Goal: Information Seeking & Learning: Understand process/instructions

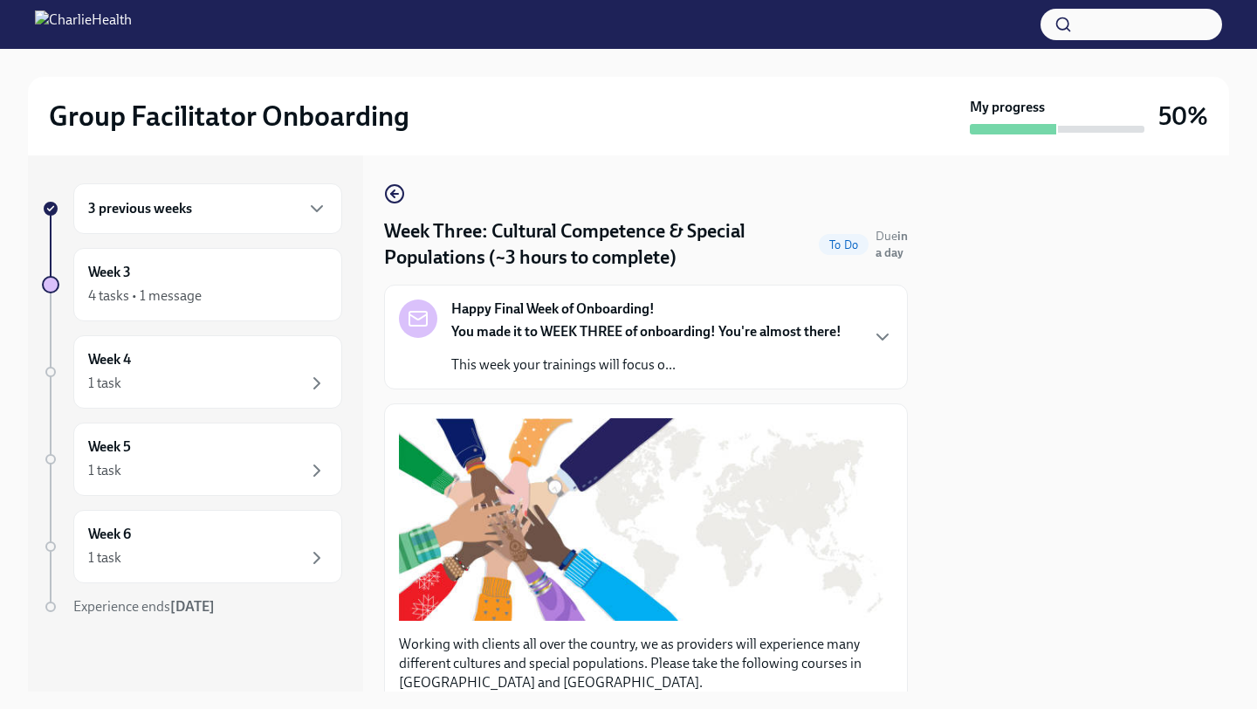
scroll to position [401, 0]
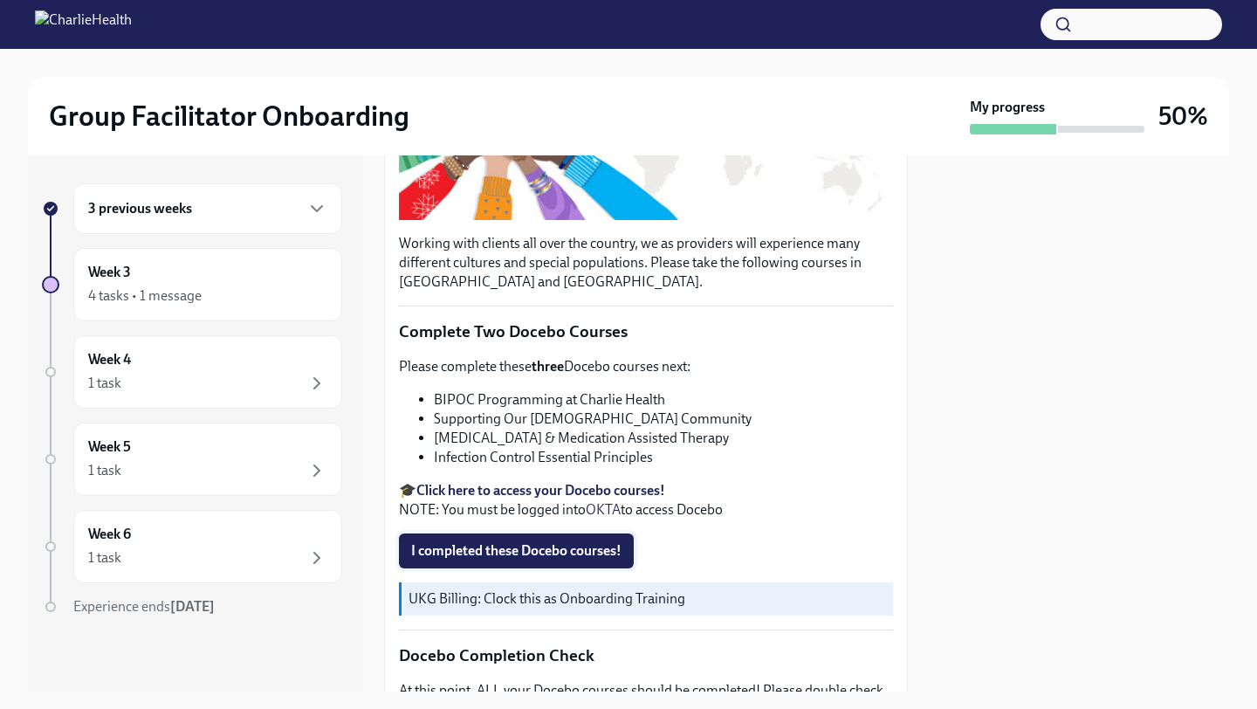
click at [451, 544] on span "I completed these Docebo courses!" at bounding box center [516, 550] width 210 height 17
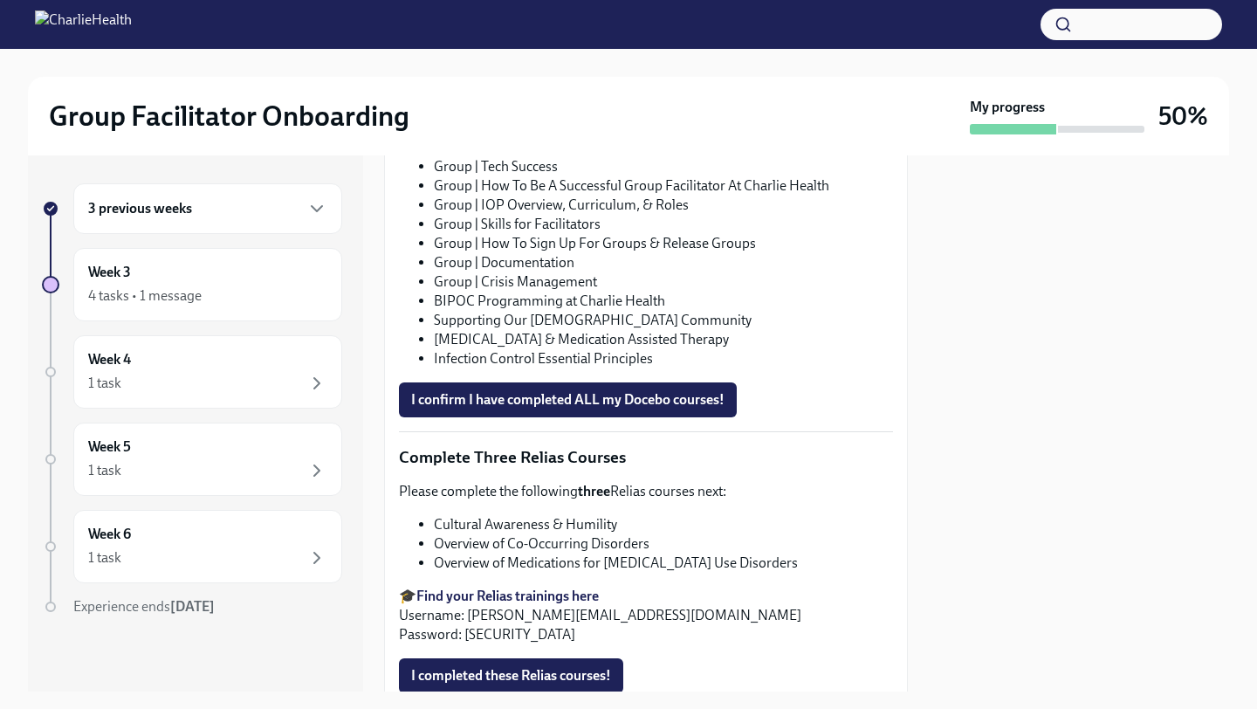
scroll to position [1171, 0]
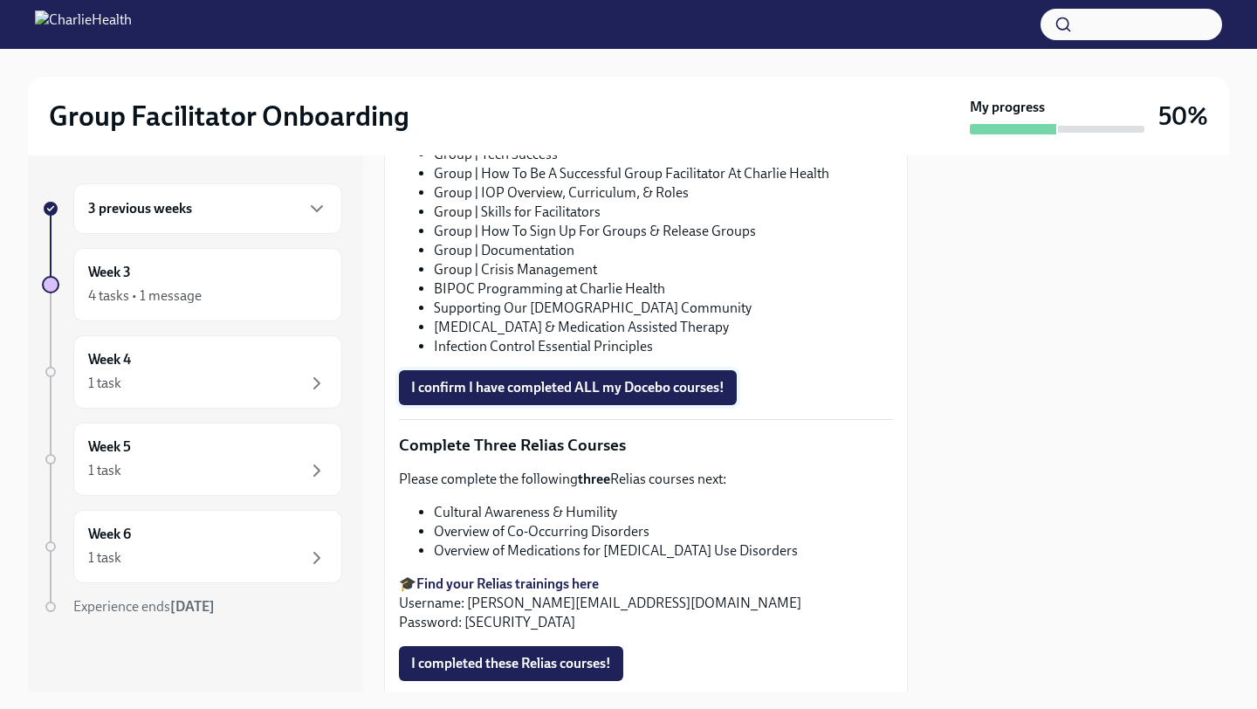
click at [518, 382] on span "I confirm I have completed ALL my Docebo courses!" at bounding box center [567, 387] width 313 height 17
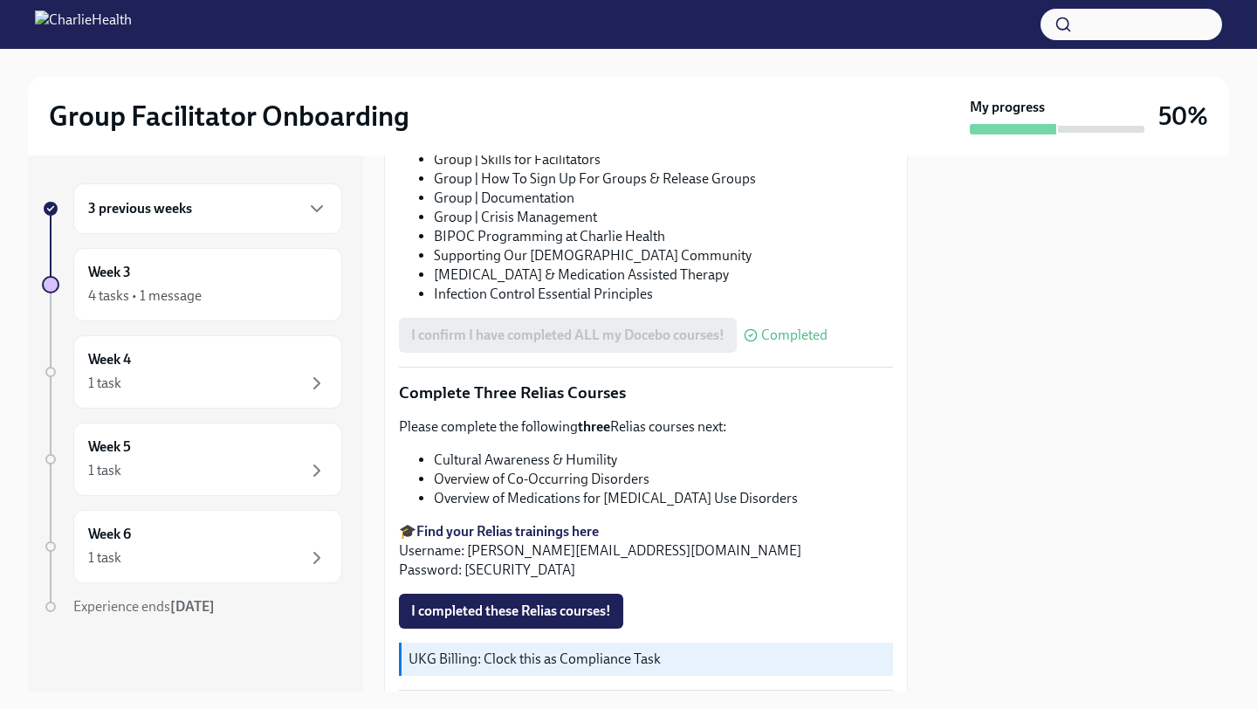
scroll to position [1349, 0]
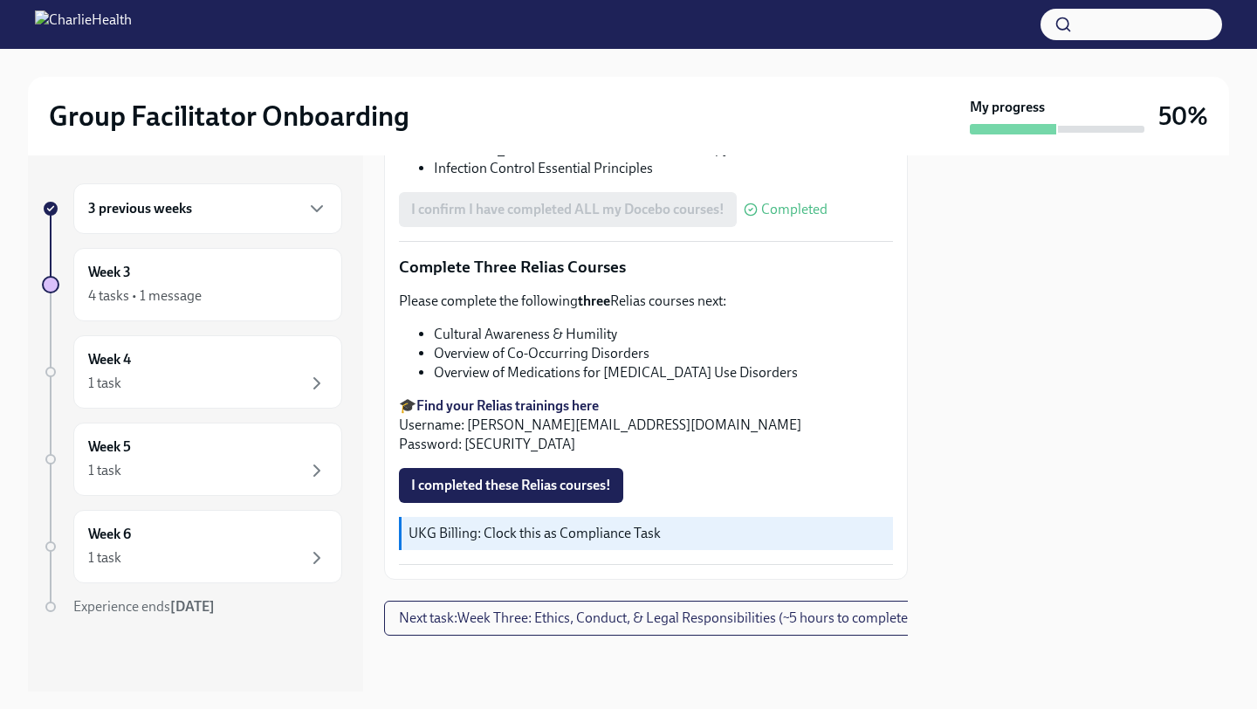
click at [511, 405] on strong "Find your Relias trainings here" at bounding box center [508, 405] width 183 height 17
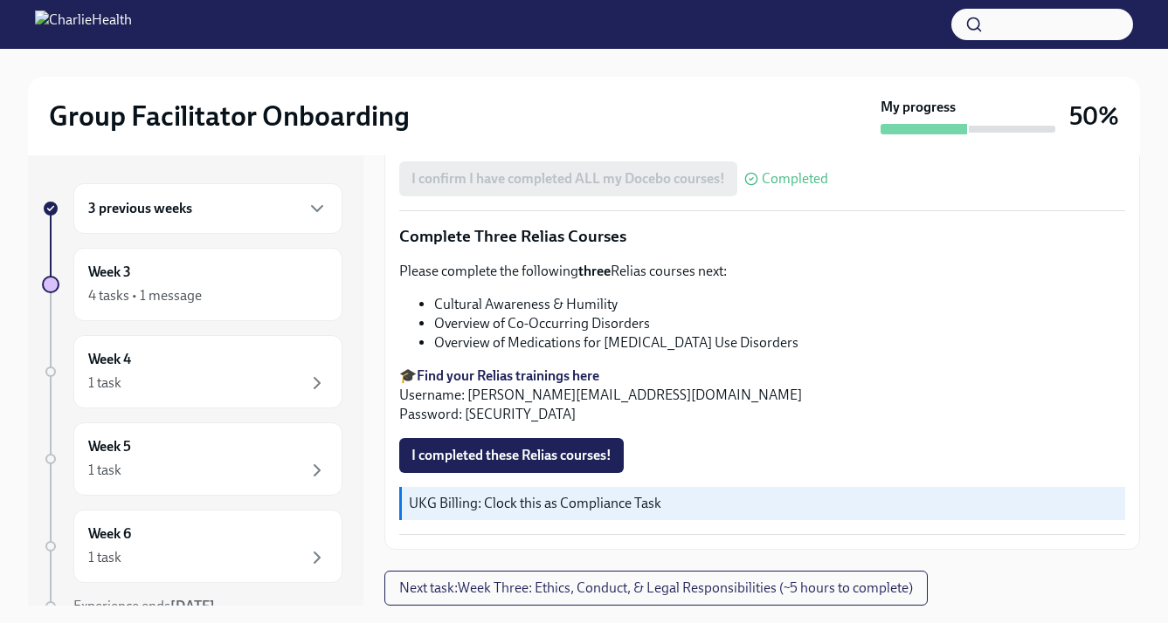
scroll to position [31, 0]
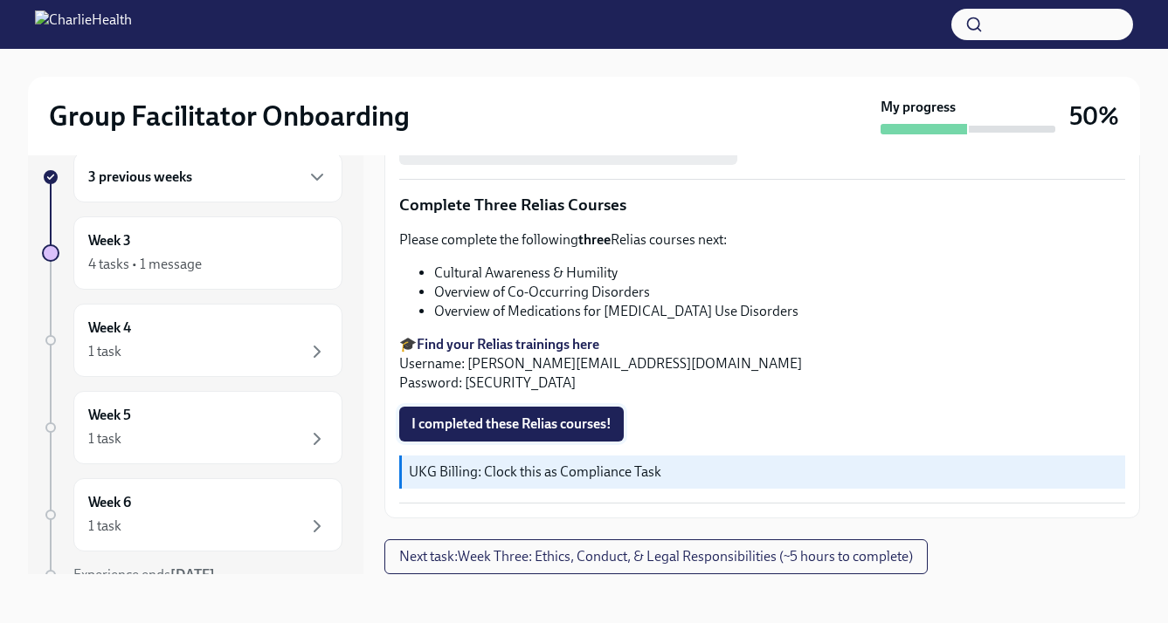
click at [550, 416] on span "I completed these Relias courses!" at bounding box center [511, 424] width 200 height 17
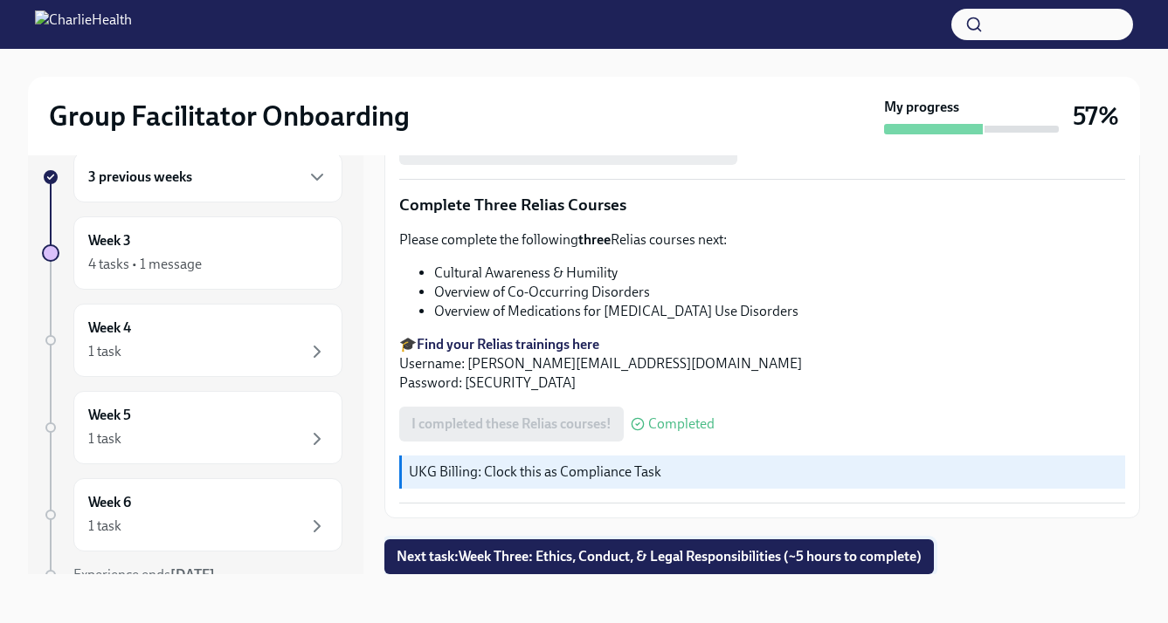
click at [534, 548] on span "Next task : Week Three: Ethics, Conduct, & Legal Responsibilities (~5 hours to …" at bounding box center [658, 556] width 525 height 17
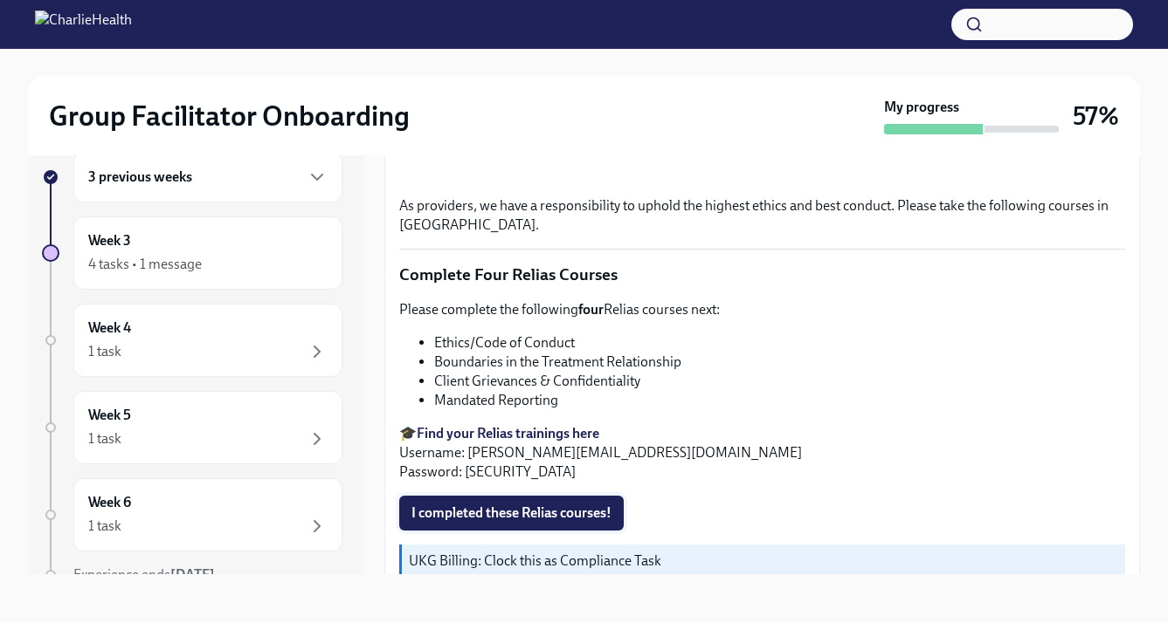
scroll to position [968, 0]
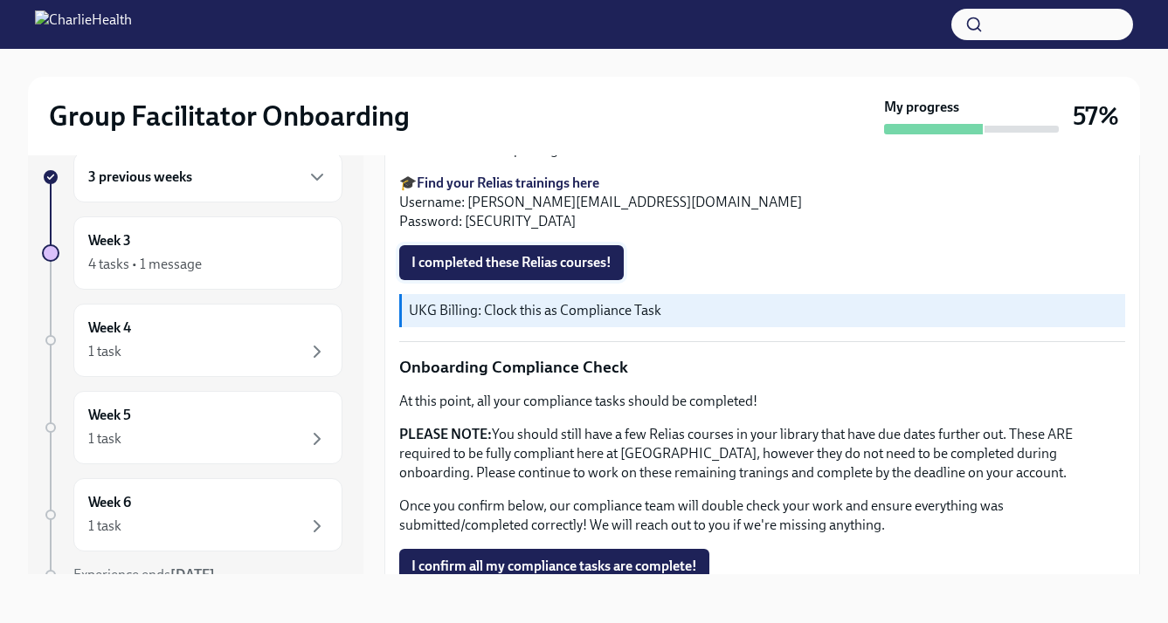
click at [506, 264] on span "I completed these Relias courses!" at bounding box center [511, 262] width 200 height 17
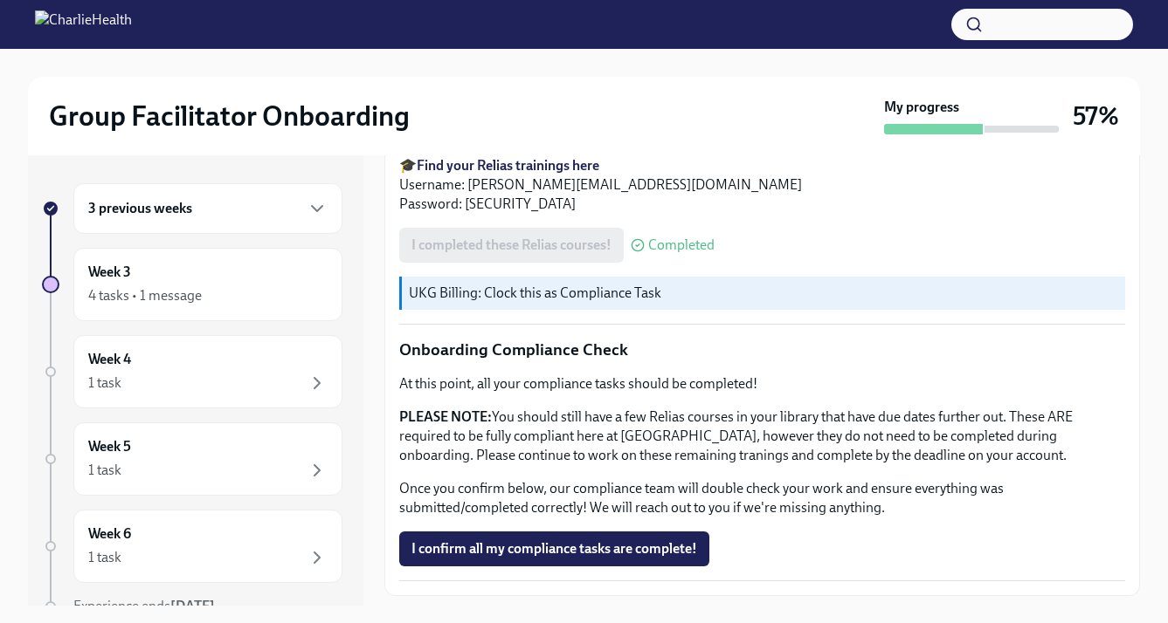
scroll to position [1064, 0]
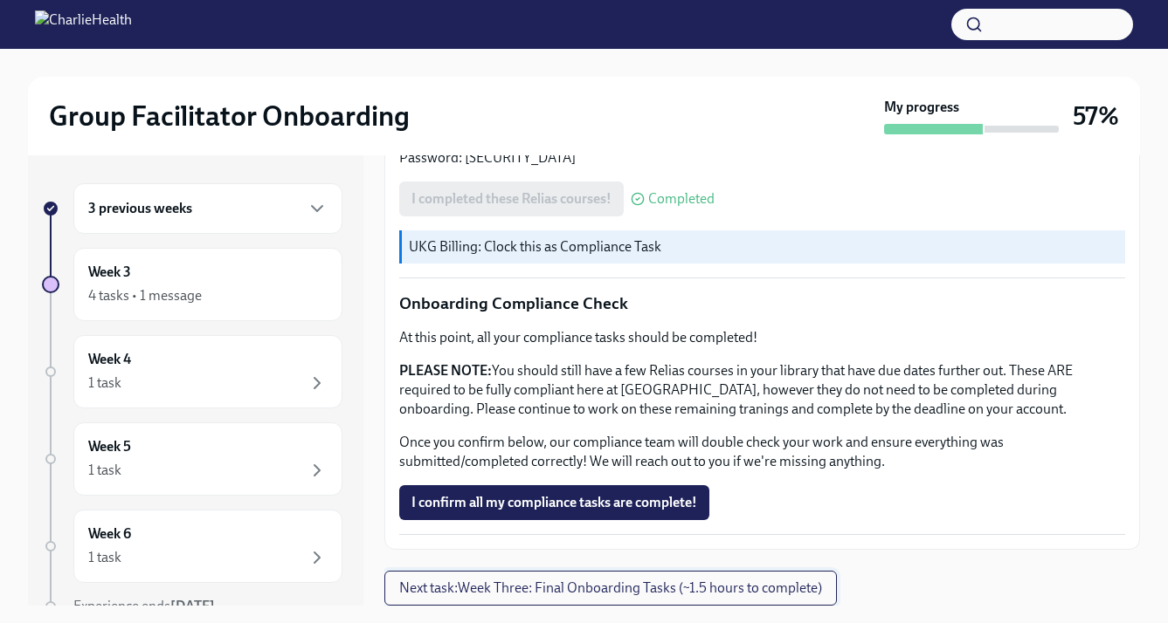
click at [516, 587] on span "Next task : Week Three: Final Onboarding Tasks (~1.5 hours to complete)" at bounding box center [610, 588] width 423 height 17
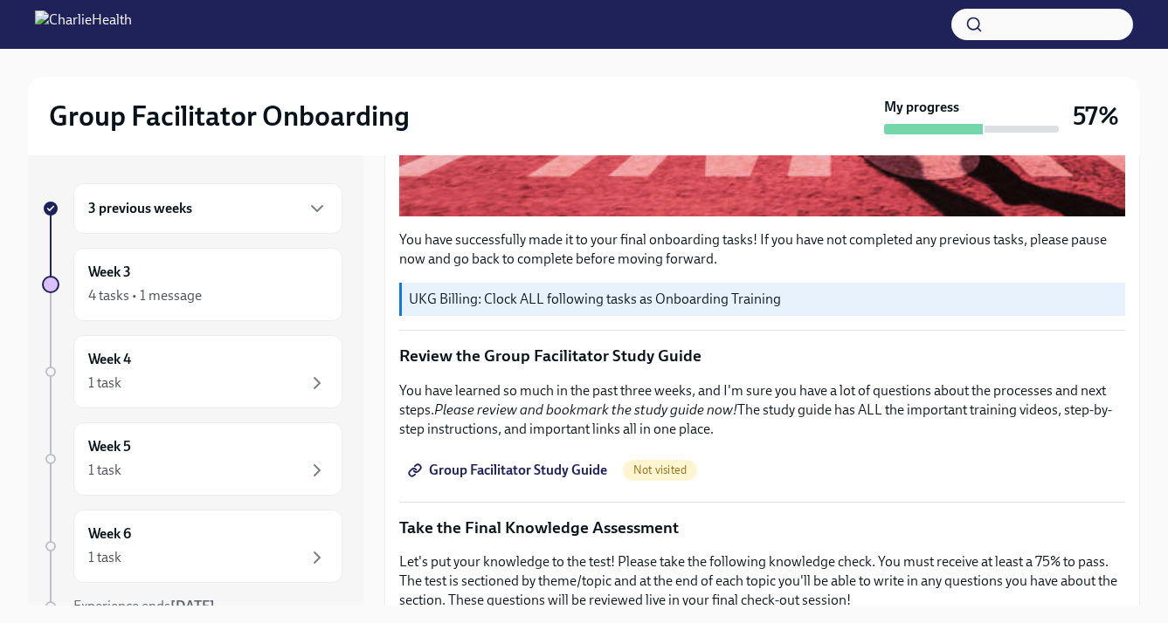
scroll to position [669, 0]
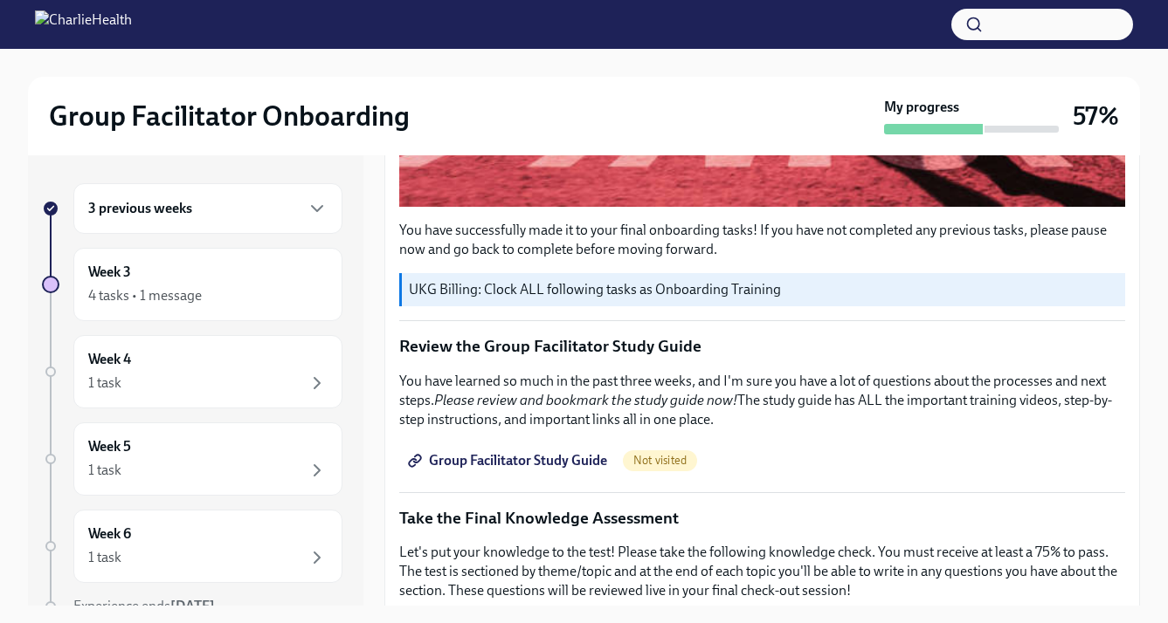
click at [540, 465] on span "Group Facilitator Study Guide" at bounding box center [509, 460] width 196 height 17
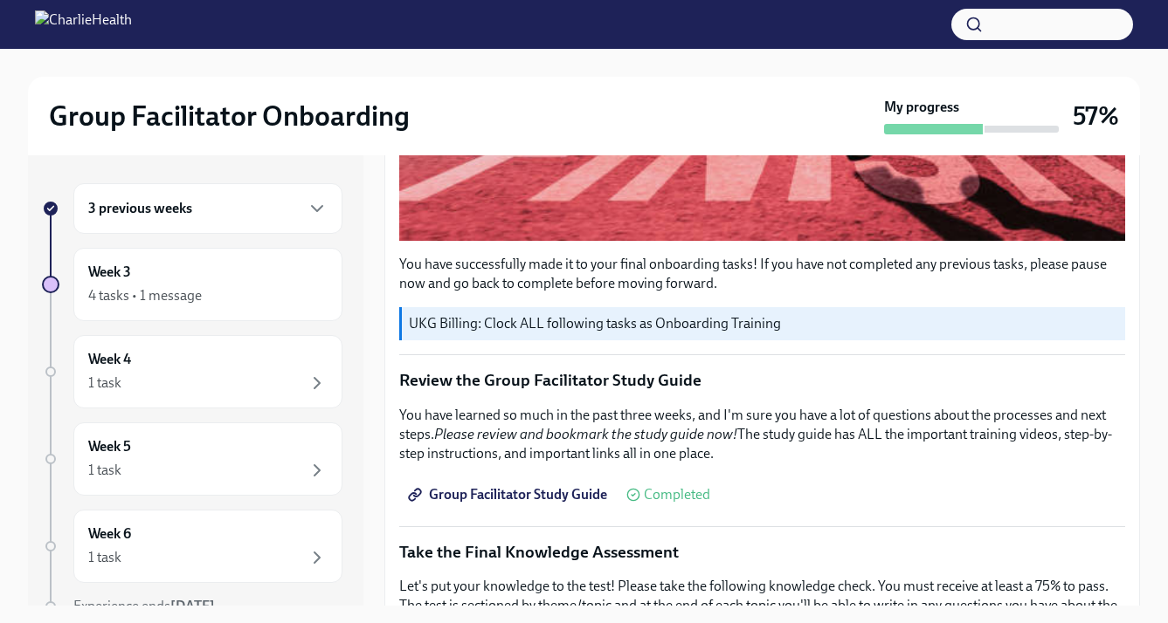
scroll to position [447, 0]
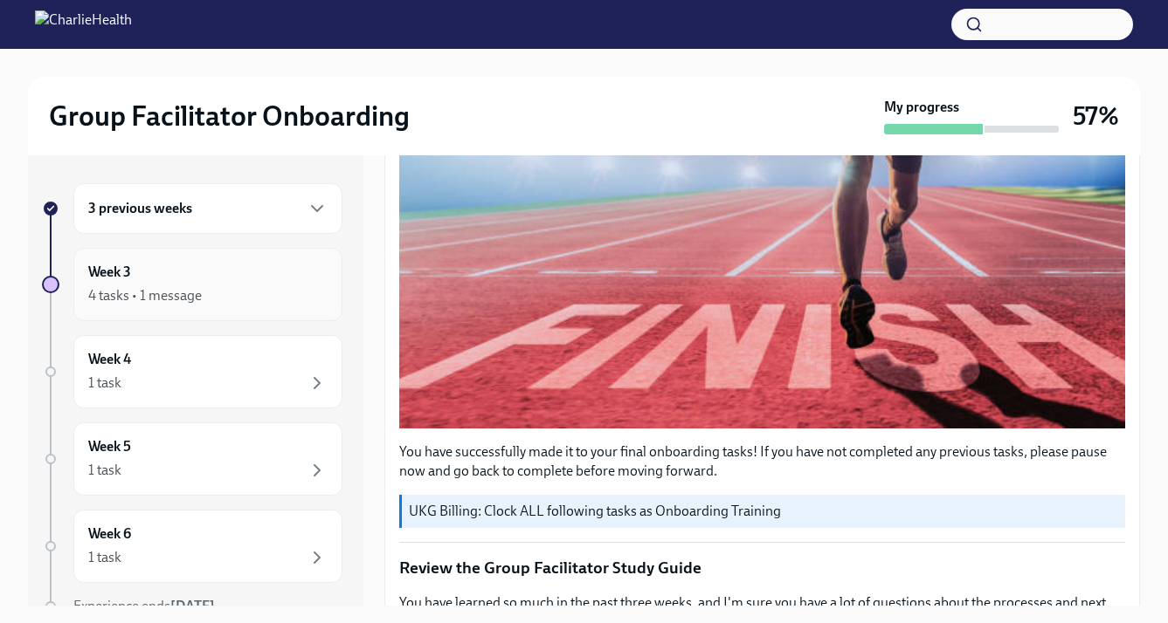
click at [277, 286] on div "4 tasks • 1 message" at bounding box center [207, 296] width 239 height 21
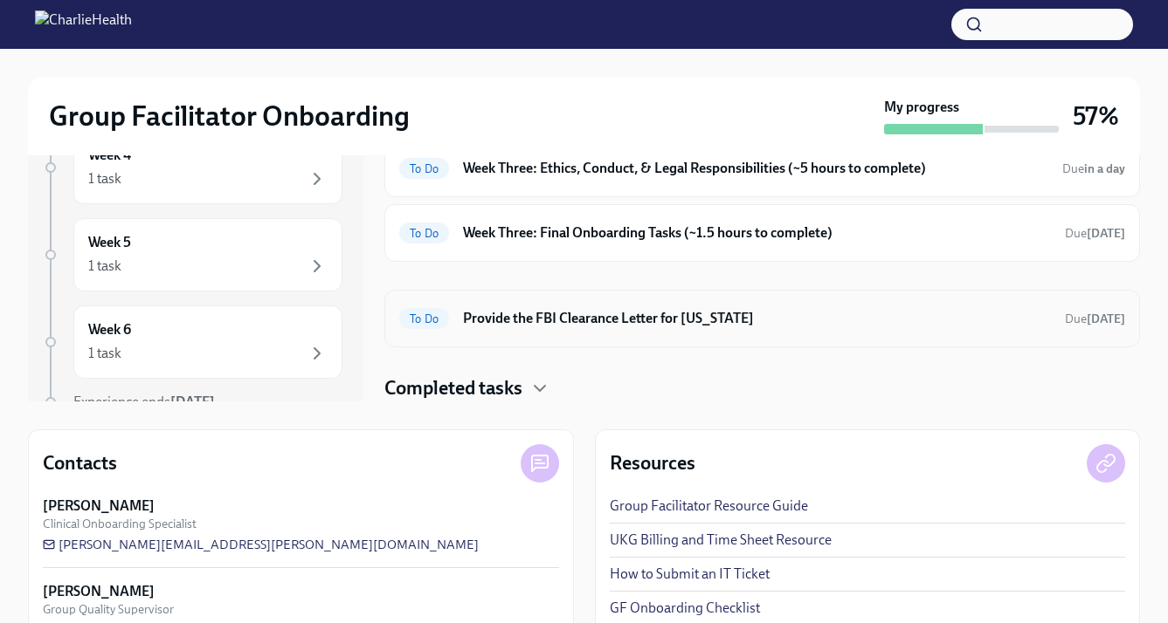
scroll to position [256, 0]
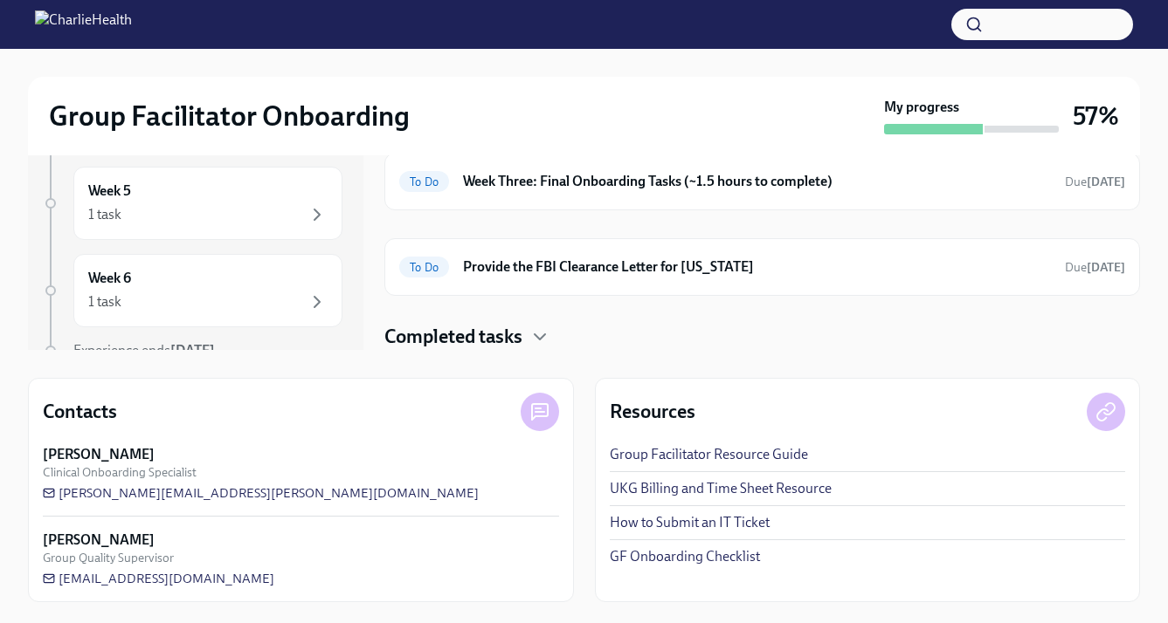
click at [522, 329] on h4 "Completed tasks" at bounding box center [453, 337] width 138 height 26
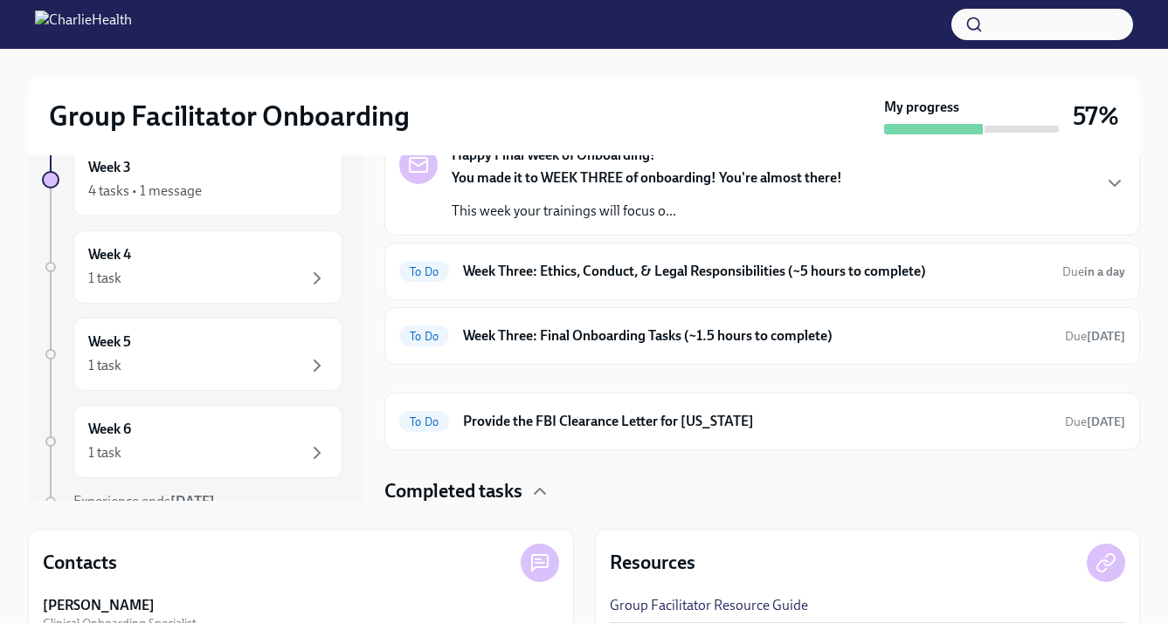
scroll to position [12, 0]
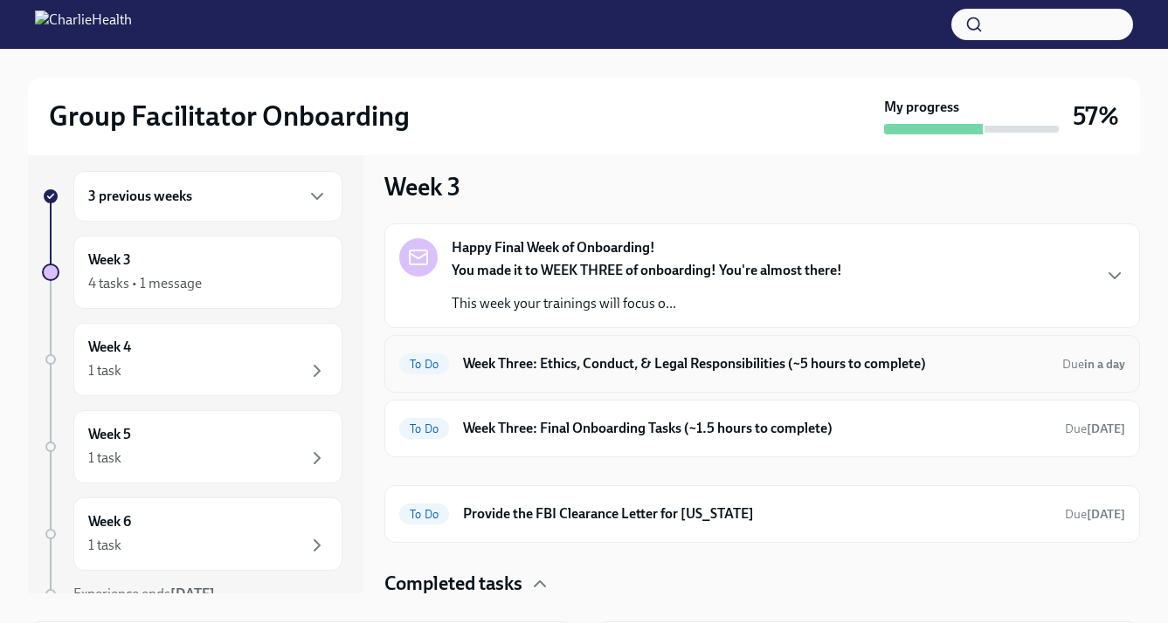
click at [555, 374] on div "To Do Week Three: Ethics, Conduct, & Legal Responsibilities (~5 hours to comple…" at bounding box center [762, 364] width 726 height 28
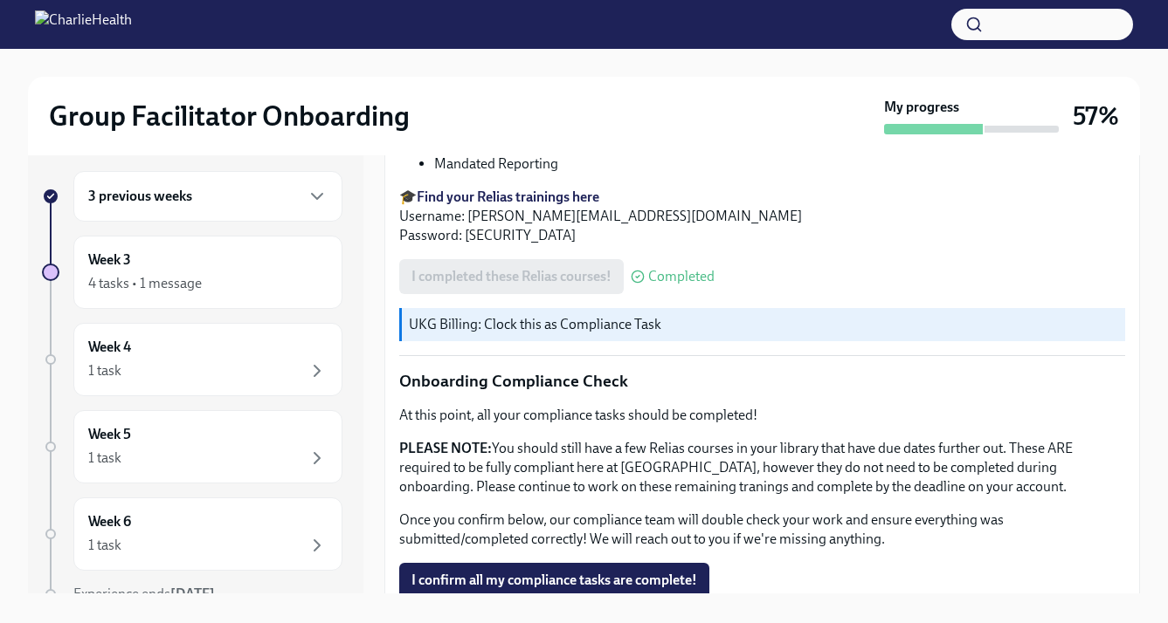
scroll to position [1061, 0]
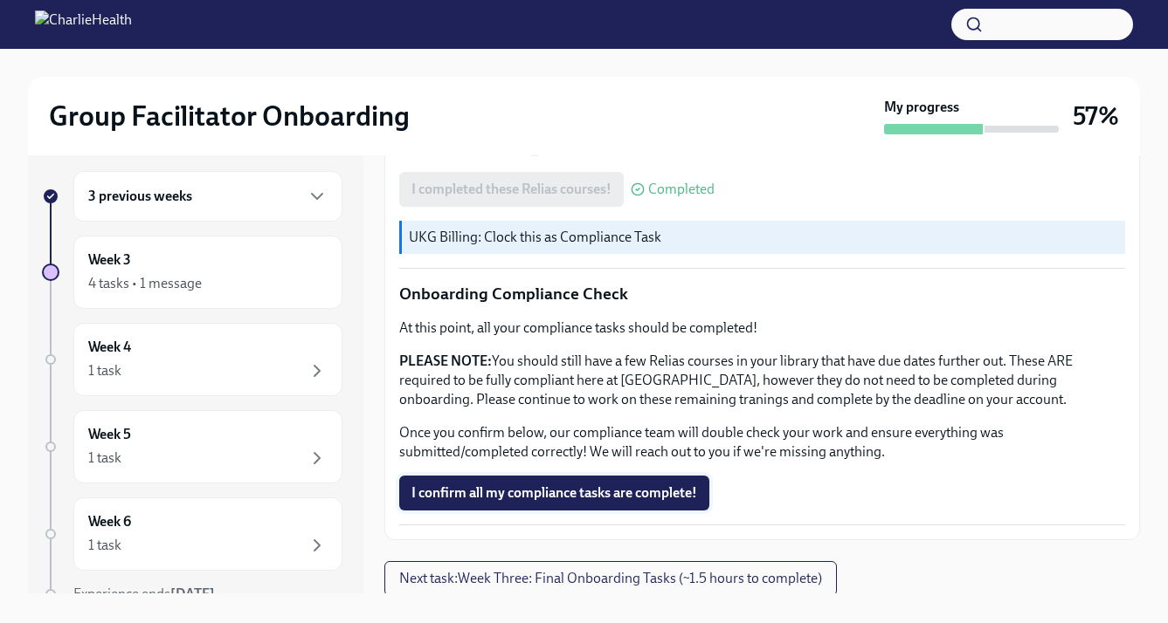
click at [557, 496] on span "I confirm all my compliance tasks are complete!" at bounding box center [554, 493] width 286 height 17
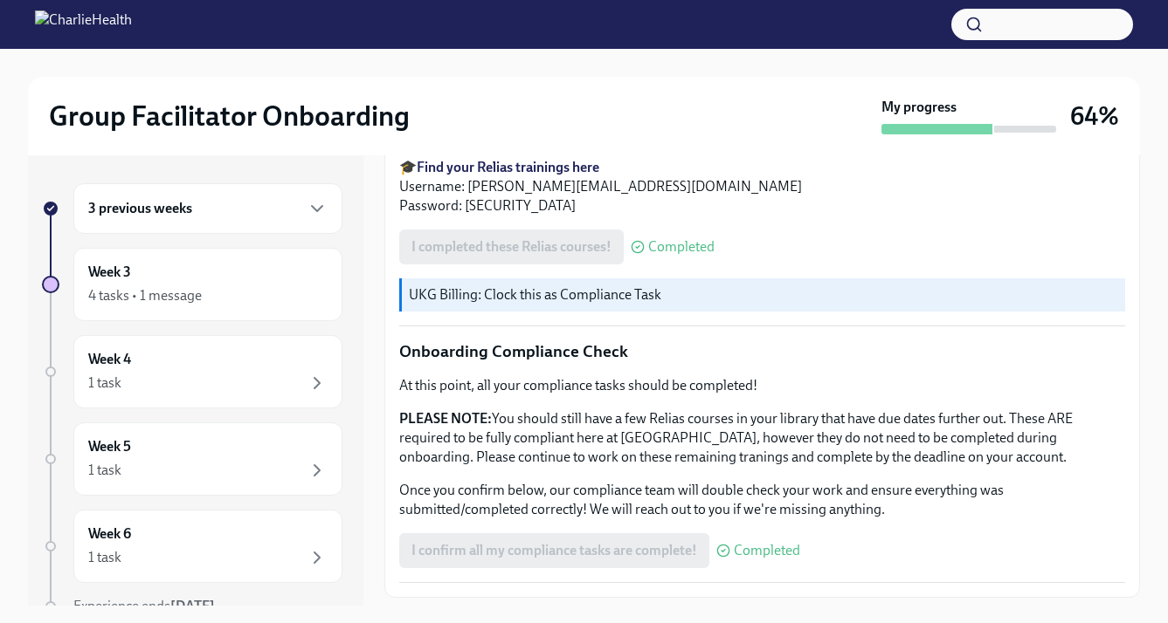
scroll to position [1064, 0]
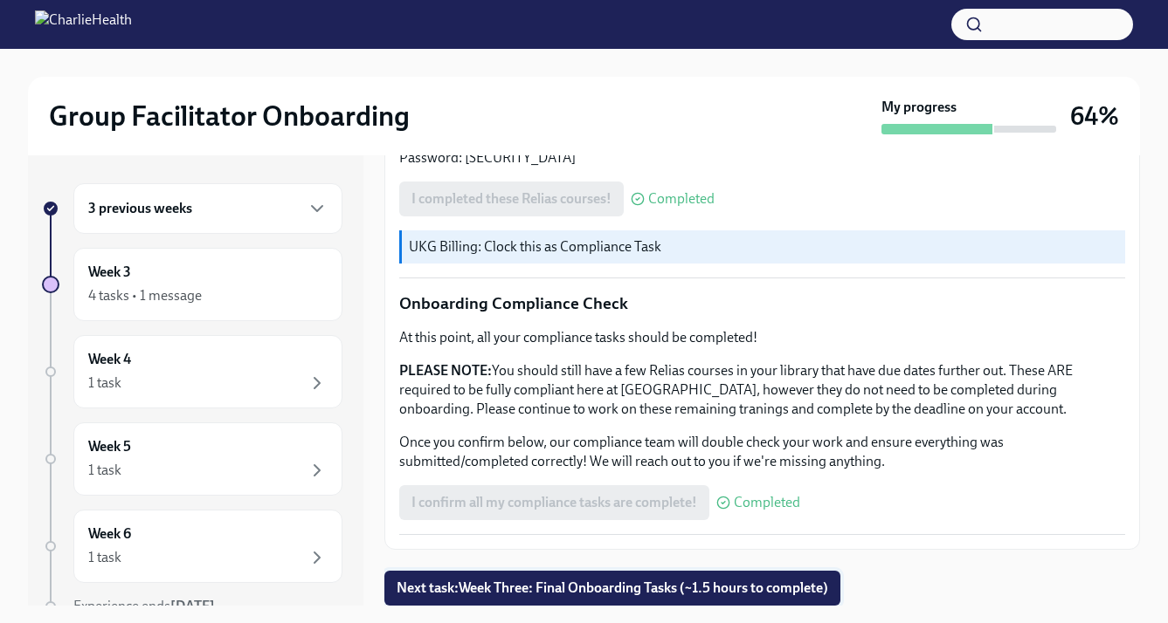
click at [647, 597] on button "Next task : Week Three: Final Onboarding Tasks (~1.5 hours to complete)" at bounding box center [612, 588] width 456 height 35
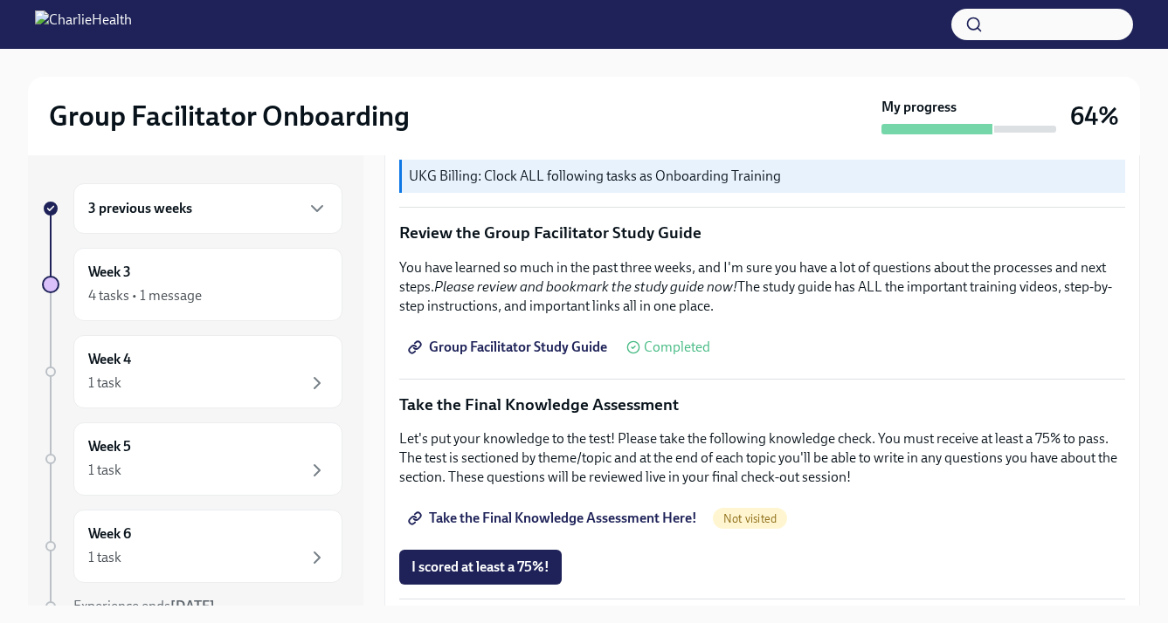
scroll to position [780, 0]
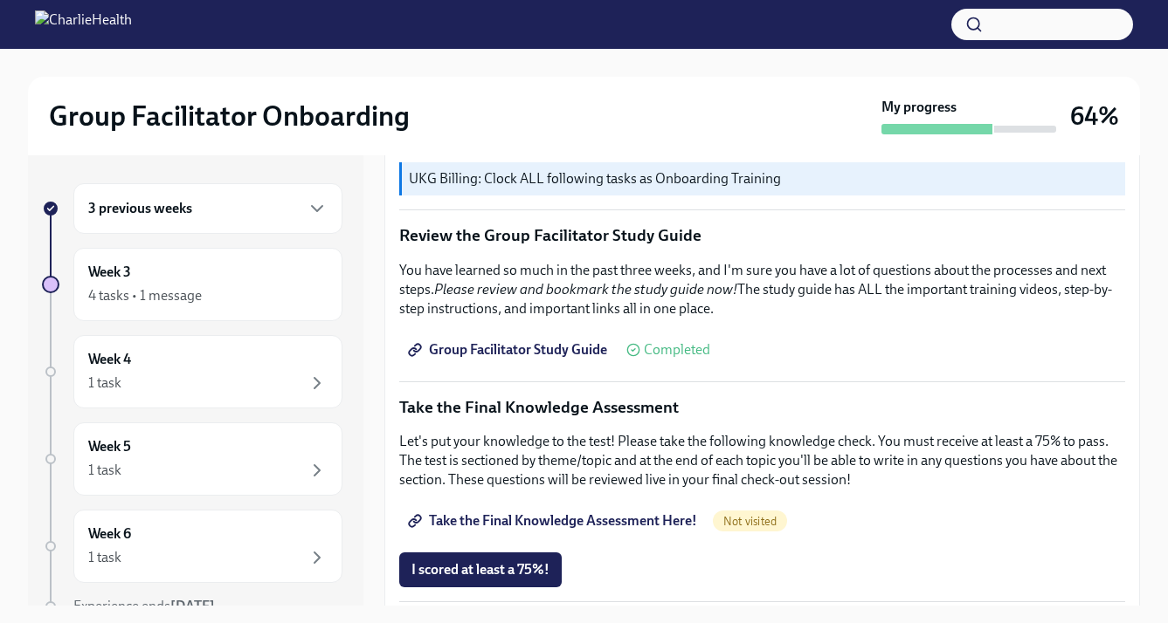
click at [569, 527] on span "Take the Final Knowledge Assessment Here!" at bounding box center [554, 521] width 286 height 17
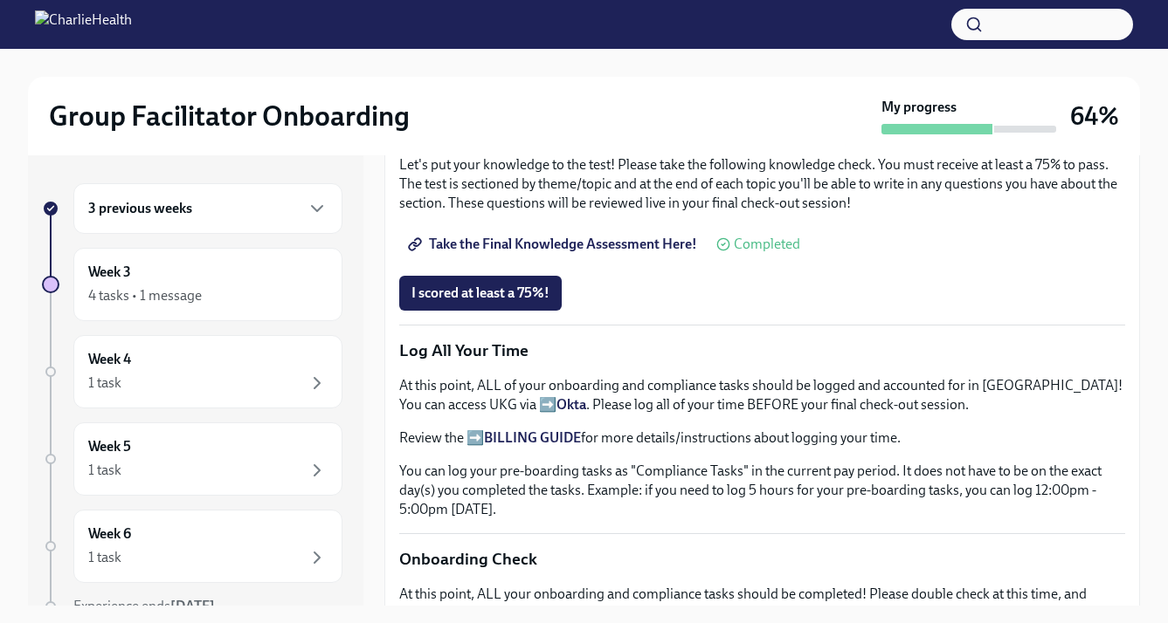
scroll to position [1104, 0]
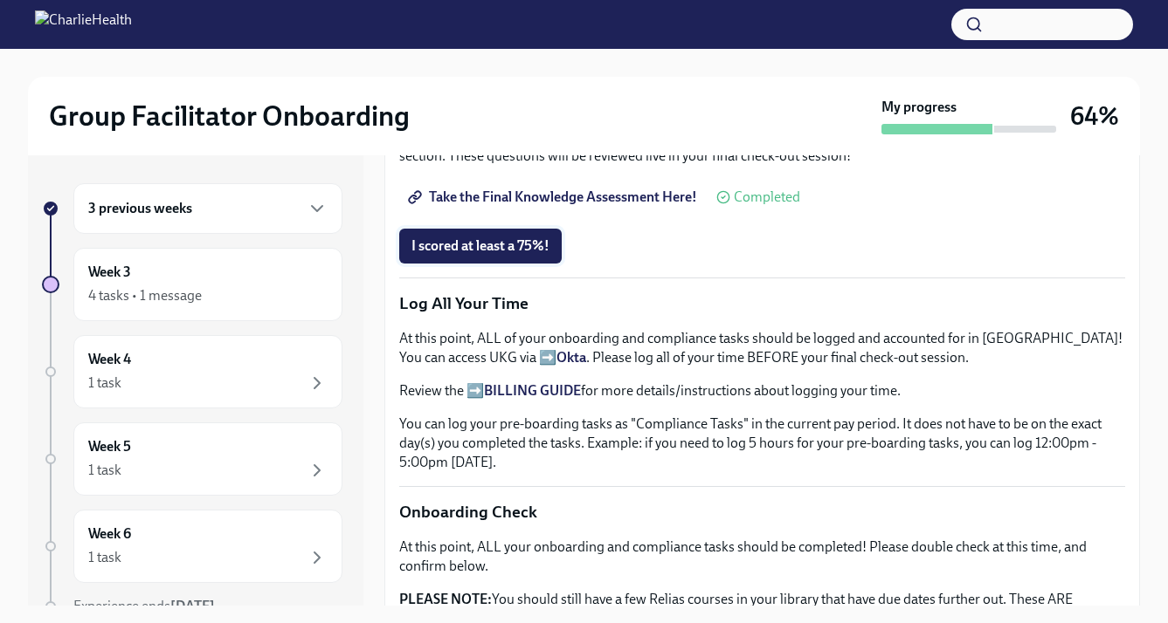
click at [488, 235] on button "I scored at least a 75%!" at bounding box center [480, 246] width 162 height 35
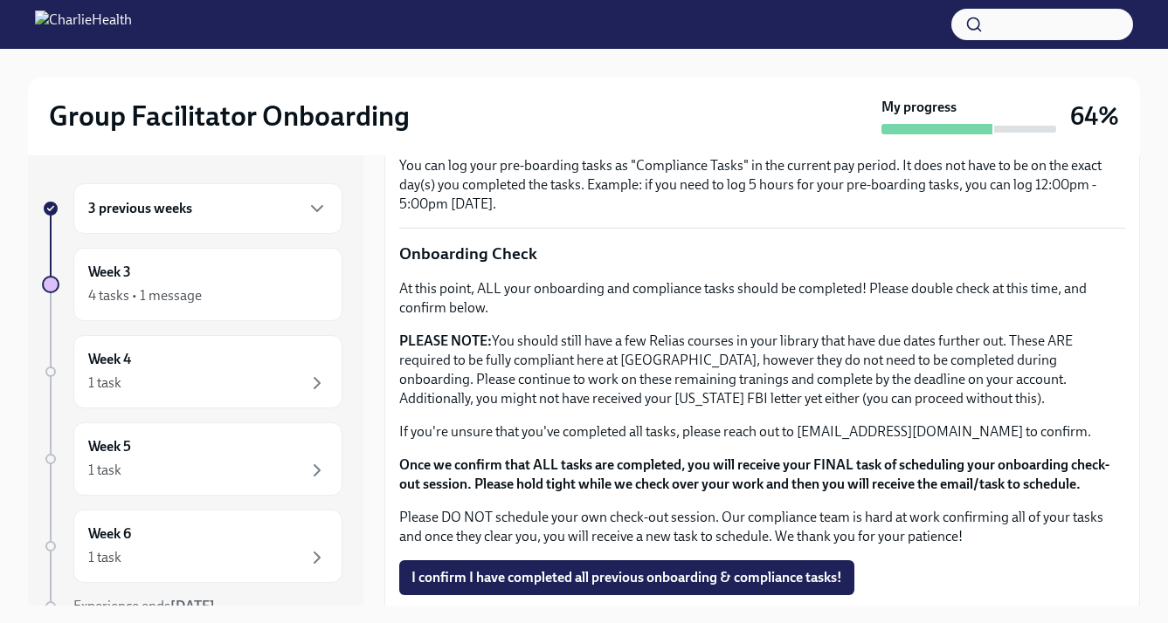
scroll to position [1437, 0]
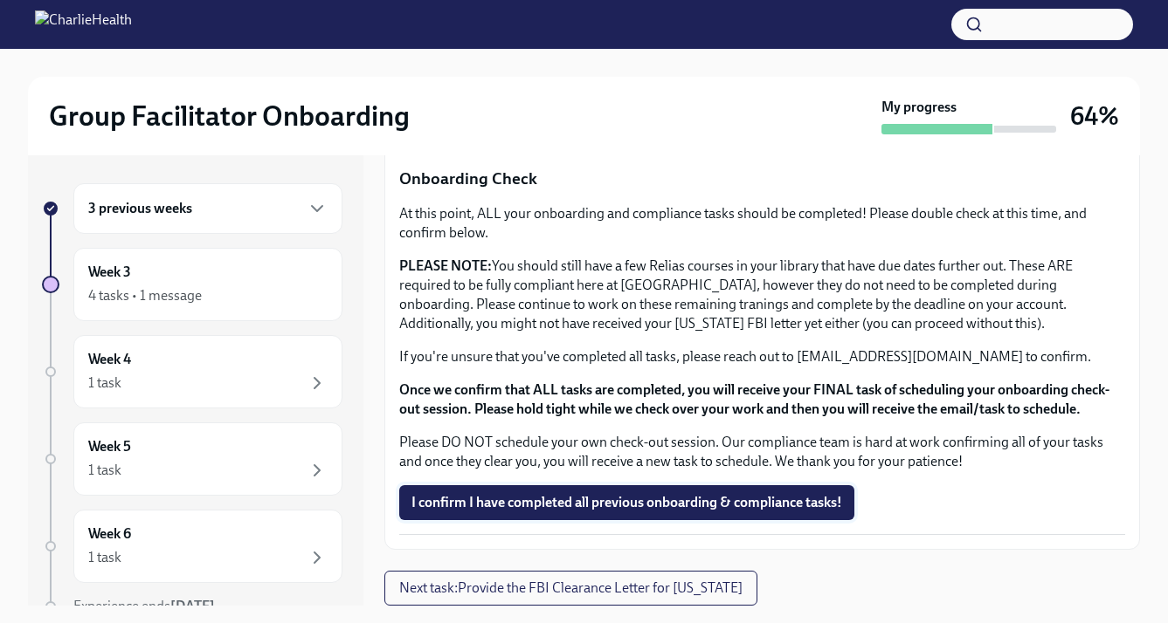
click at [559, 499] on span "I confirm I have completed all previous onboarding & compliance tasks!" at bounding box center [626, 502] width 431 height 17
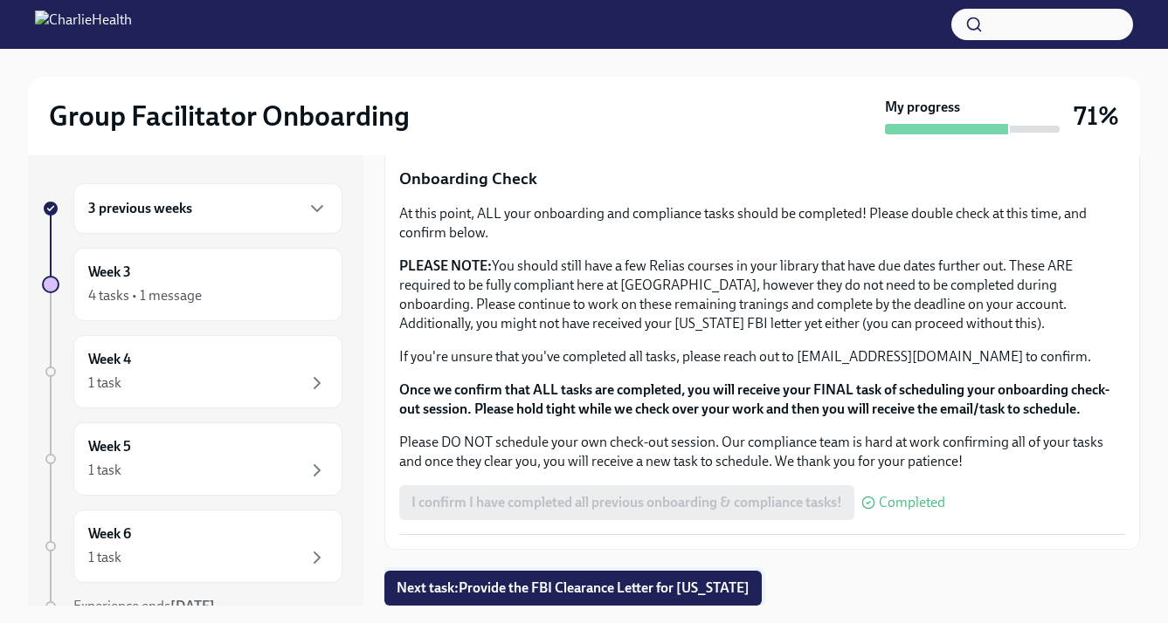
click at [539, 594] on span "Next task : Provide the FBI Clearance Letter for [US_STATE]" at bounding box center [572, 588] width 353 height 17
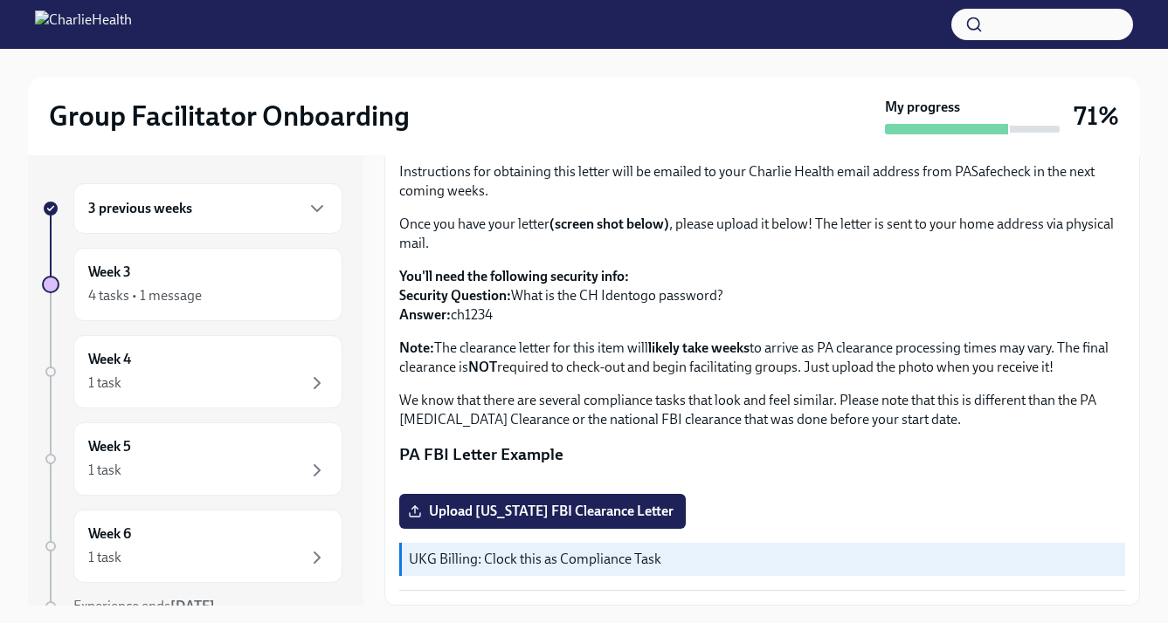
scroll to position [31, 0]
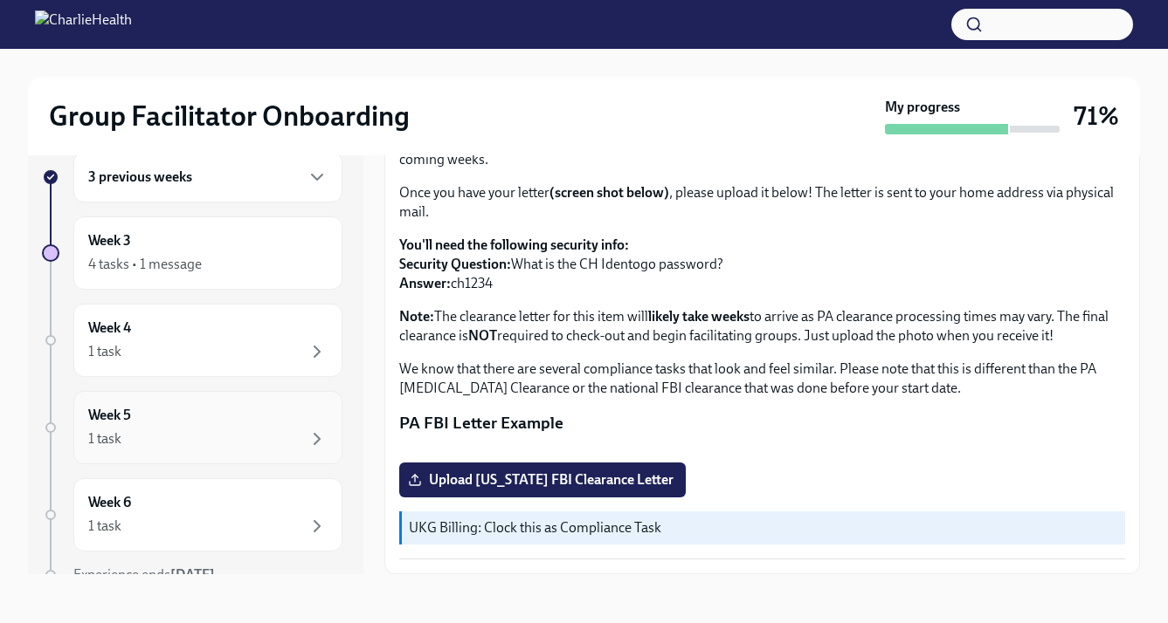
click at [218, 417] on div "Week 5 1 task" at bounding box center [207, 428] width 239 height 44
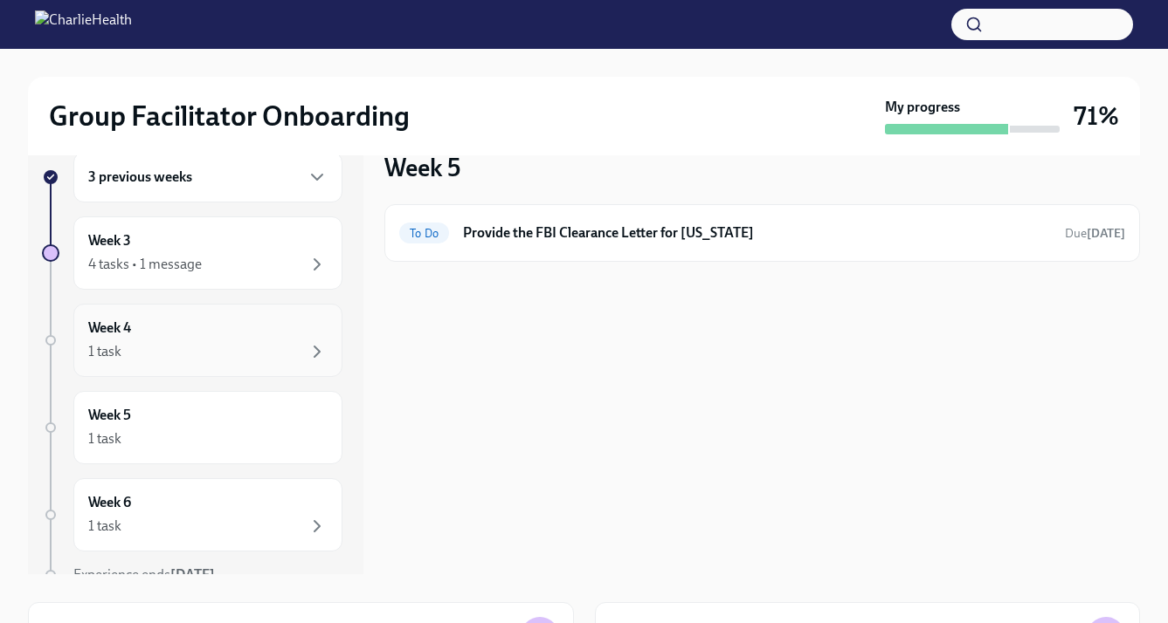
click at [232, 327] on div "Week 4 1 task" at bounding box center [207, 341] width 239 height 44
click at [224, 407] on div "Week 5 1 task" at bounding box center [207, 428] width 239 height 44
click at [210, 436] on div "1 task" at bounding box center [207, 439] width 239 height 21
click at [196, 512] on div "Week 6 1 task" at bounding box center [207, 515] width 239 height 44
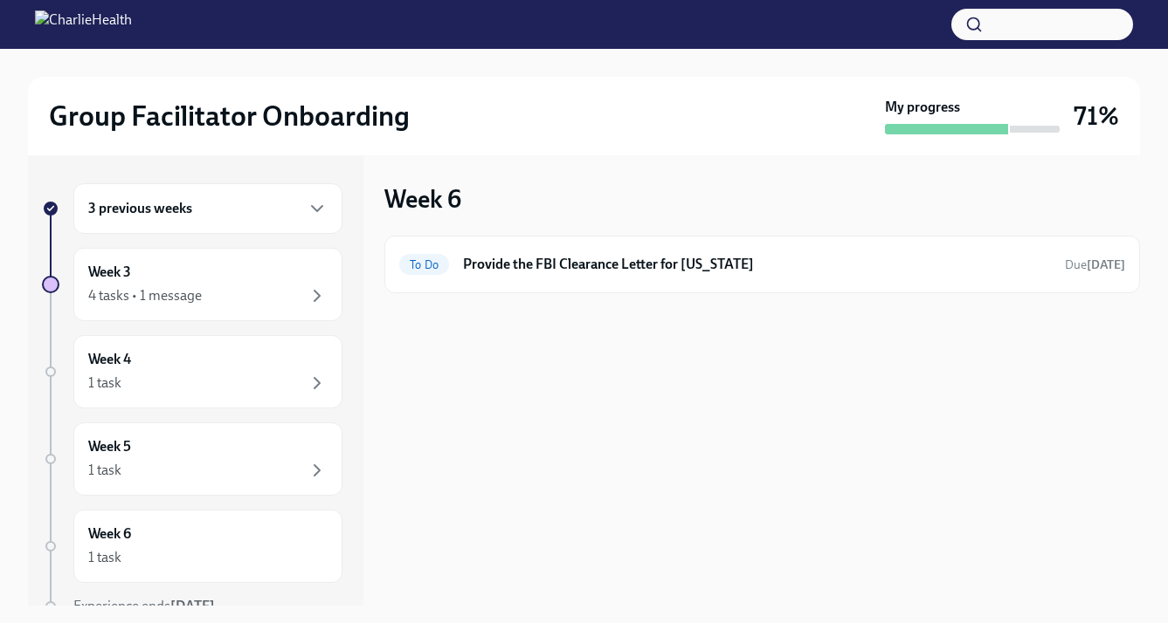
click at [224, 205] on div "3 previous weeks" at bounding box center [207, 208] width 239 height 21
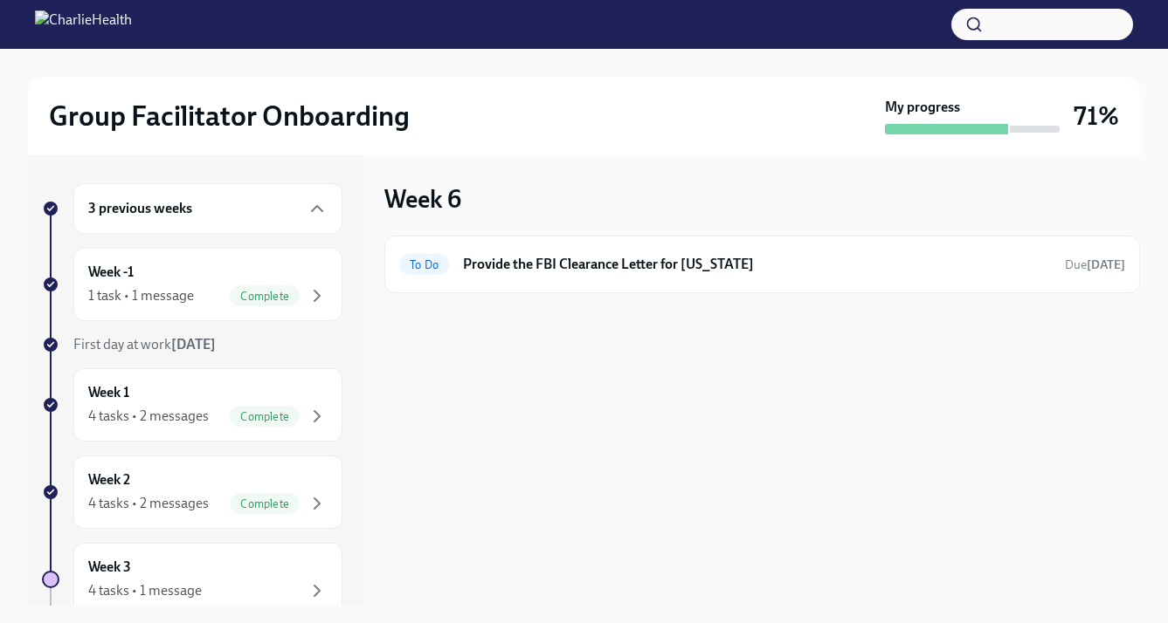
scroll to position [375, 0]
